Goal: Find specific page/section: Find specific page/section

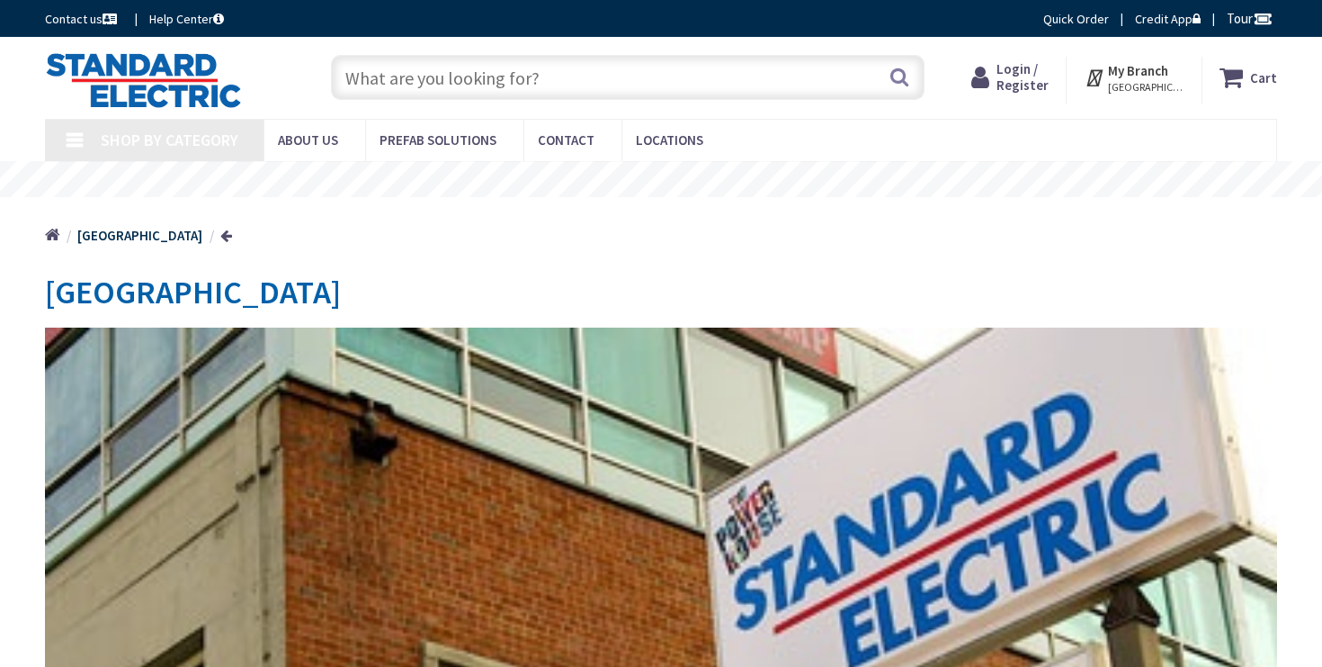
type input "[GEOGRAPHIC_DATA], [STREET_ADDRESS][US_STATE]"
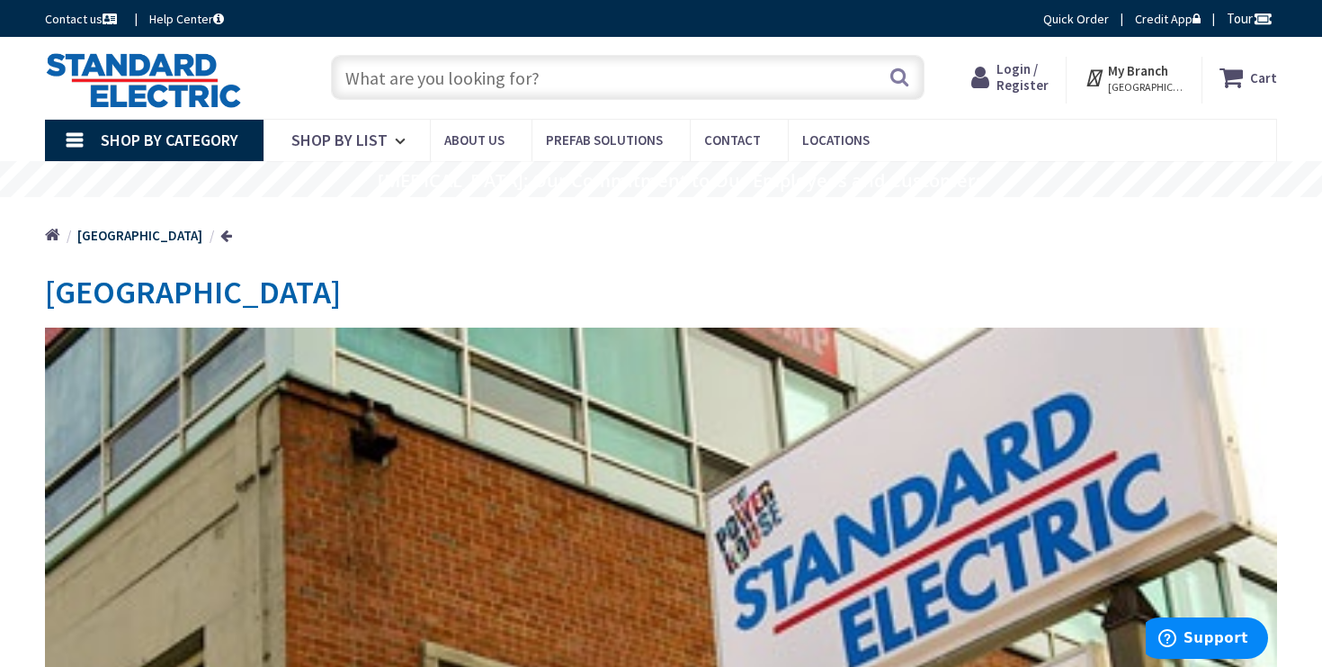
click at [558, 76] on input "text" at bounding box center [628, 77] width 594 height 45
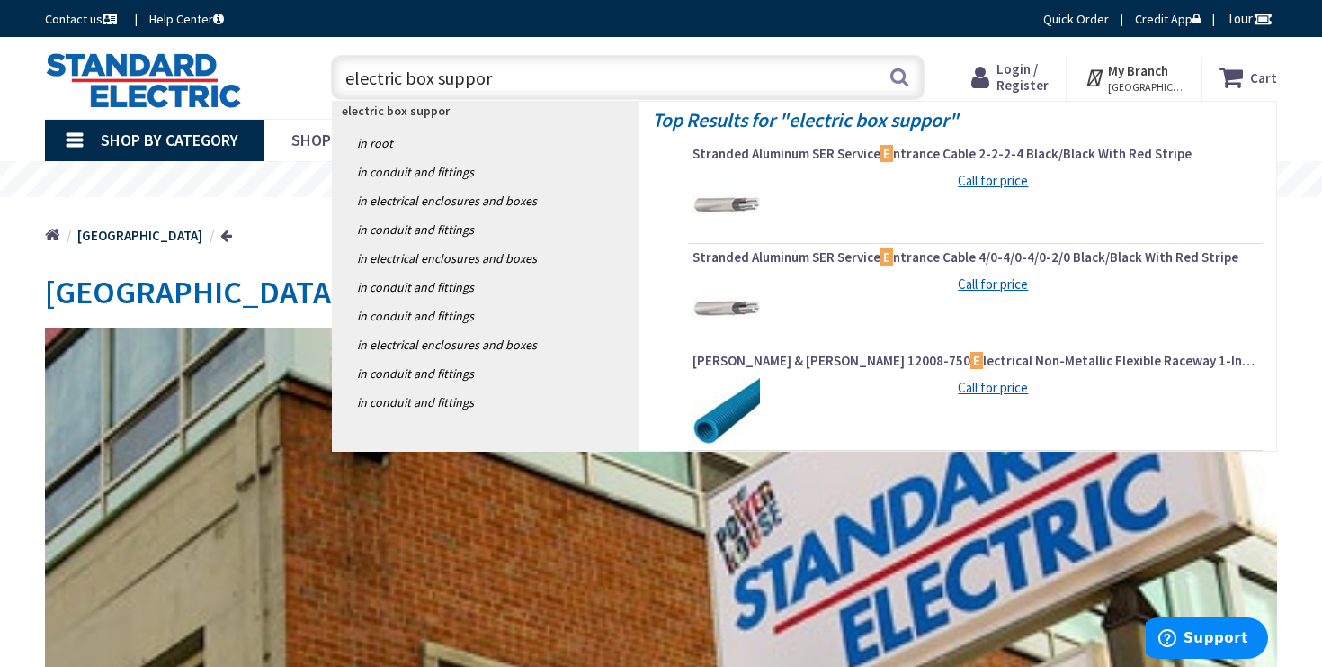
type input "electric box support"
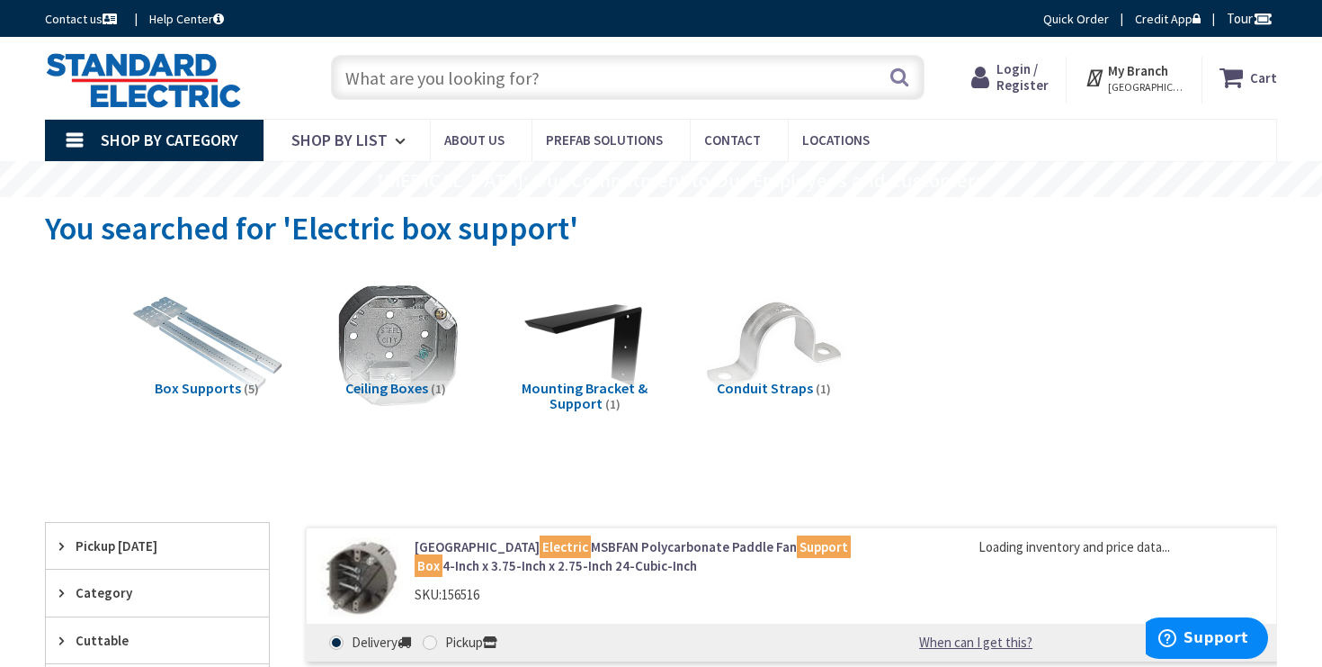
click at [227, 357] on img at bounding box center [207, 344] width 158 height 158
